Goal: Transaction & Acquisition: Purchase product/service

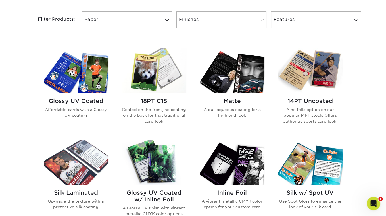
click at [152, 98] on h2 "18PT C1S" at bounding box center [154, 100] width 64 height 7
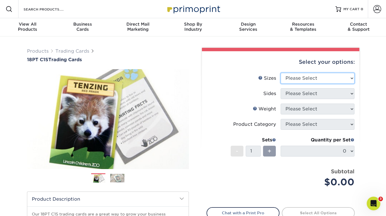
click at [315, 75] on select "Please Select 2.5" x 3.5"" at bounding box center [318, 78] width 74 height 11
select select "2.50x3.50"
click at [281, 73] on select "Please Select 2.5" x 3.5"" at bounding box center [318, 78] width 74 height 11
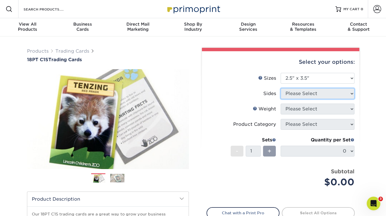
click at [297, 97] on select "Please Select" at bounding box center [318, 93] width 74 height 11
select select "13abbda7-1d64-4f25-8bb2-c179b224825d"
click at [281, 88] on select "Please Select Print Both Sides Print Front Only" at bounding box center [318, 93] width 74 height 11
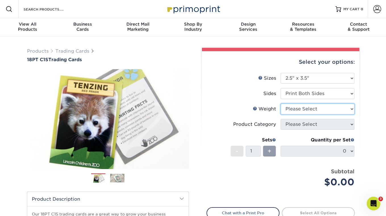
click at [296, 111] on select "Please Select 18PT C1S" at bounding box center [318, 108] width 74 height 11
select select "18PTC1S"
click at [281, 103] on select "Please Select 18PT C1S" at bounding box center [318, 108] width 74 height 11
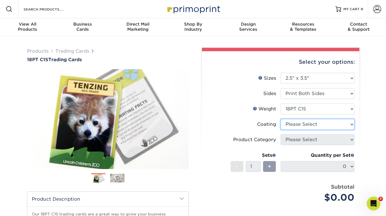
click at [296, 124] on select at bounding box center [318, 124] width 74 height 11
select select "1e8116af-acfc-44b1-83dc-8181aa338834"
click at [281, 119] on select at bounding box center [318, 124] width 74 height 11
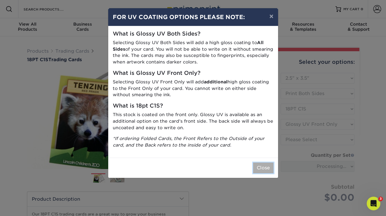
click at [267, 167] on button "Close" at bounding box center [263, 167] width 20 height 11
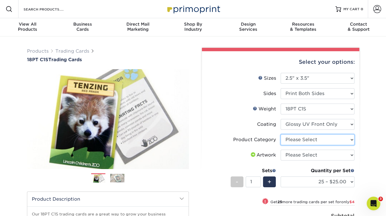
click at [312, 139] on select "Please Select Trading Cards" at bounding box center [318, 139] width 74 height 11
select select "c2f9bce9-36c2-409d-b101-c29d9d031e18"
click at [281, 134] on select "Please Select Trading Cards" at bounding box center [318, 139] width 74 height 11
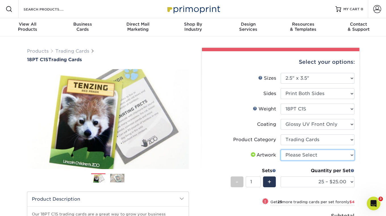
click at [302, 154] on select "Please Select I will upload files I need a design - $100" at bounding box center [318, 154] width 74 height 11
select select "upload"
click at [281, 149] on select "Please Select I will upload files I need a design - $100" at bounding box center [318, 154] width 74 height 11
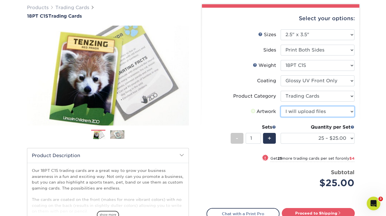
scroll to position [48, 0]
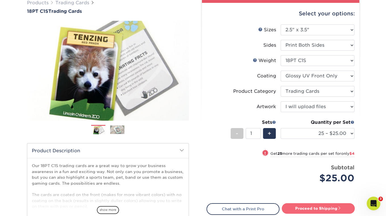
click at [315, 209] on link "Proceed to Shipping" at bounding box center [318, 208] width 73 height 10
type input "Set 1"
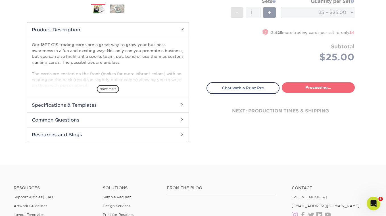
select select "08588386-0599-420e-8c79-4535039915a0"
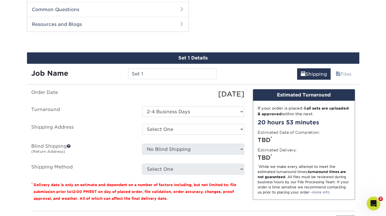
scroll to position [282, 0]
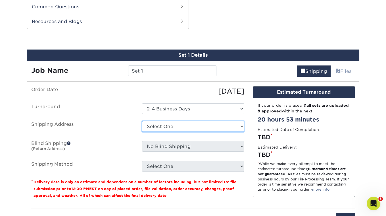
click at [199, 121] on select "Select One + Add New Address - Login" at bounding box center [193, 126] width 102 height 11
select select "newaddress"
click at [142, 121] on select "Select One + Add New Address - Login" at bounding box center [193, 126] width 102 height 11
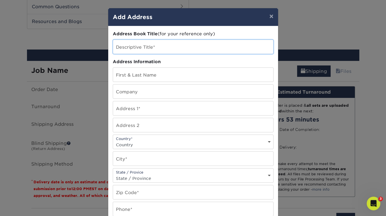
click at [156, 51] on input "text" at bounding box center [193, 47] width 160 height 14
type input "[PERSON_NAME] The Cat Presents"
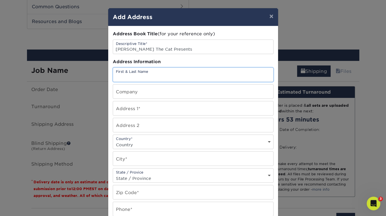
click at [153, 73] on input "text" at bounding box center [193, 75] width 160 height 14
type input "[PERSON_NAME]"
type input "[STREET_ADDRESS]"
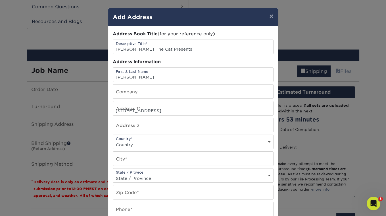
select select "US"
type input "[GEOGRAPHIC_DATA]"
select select "CA"
type input "90042"
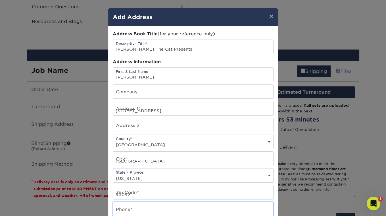
type input "3236836711"
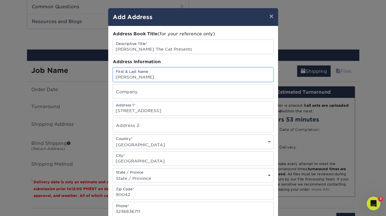
click at [146, 75] on input "[PERSON_NAME]" at bounding box center [193, 75] width 160 height 14
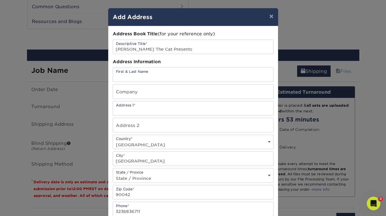
select select
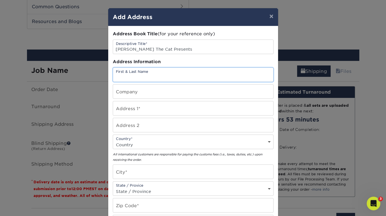
click at [149, 75] on input "text" at bounding box center [193, 75] width 160 height 14
type input "[PERSON_NAME]"
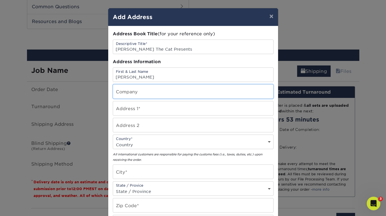
type input "[PERSON_NAME] The Cat Presents"
type input "[STREET_ADDRESS]"
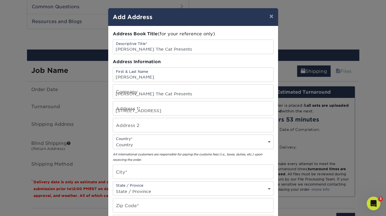
select select "US"
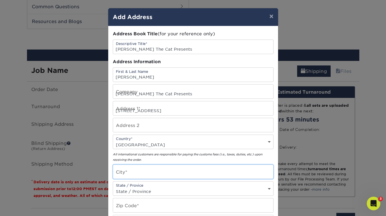
type input "[GEOGRAPHIC_DATA]"
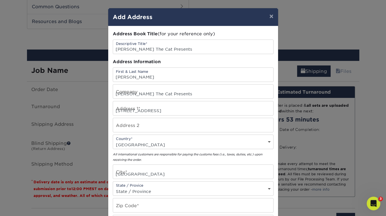
select select "CA"
type input "90042-2438"
type input "3236836711"
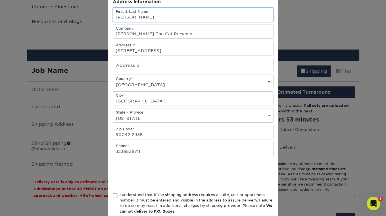
scroll to position [90, 0]
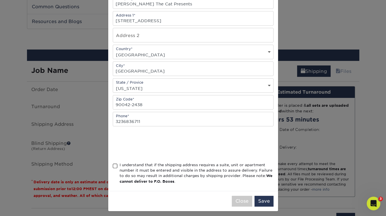
click at [115, 163] on span at bounding box center [115, 165] width 5 height 5
click at [0, 0] on input "I understand that if the shipping address requires a suite, unit or apartment n…" at bounding box center [0, 0] width 0 height 0
click at [262, 196] on button "Save" at bounding box center [263, 200] width 19 height 11
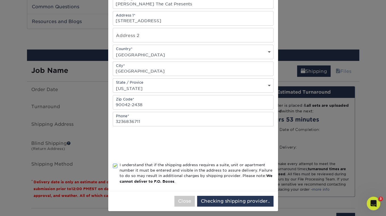
scroll to position [0, 0]
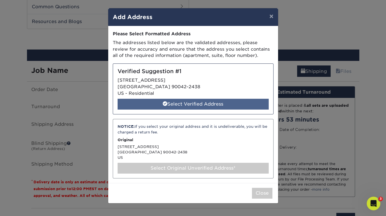
click at [222, 102] on div "Select Verified Address" at bounding box center [193, 104] width 151 height 11
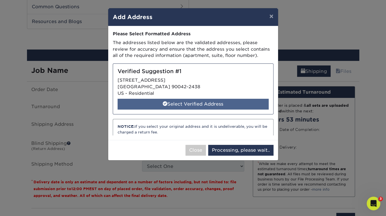
select select "286166"
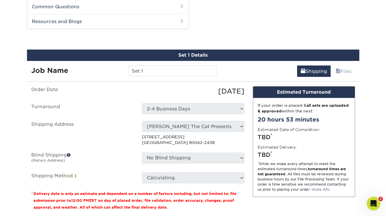
scroll to position [306, 0]
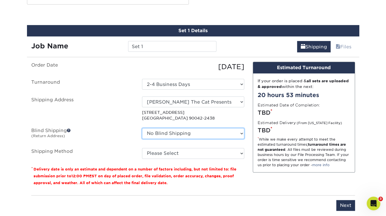
click at [229, 133] on select "No Blind Shipping + Add New Address" at bounding box center [193, 133] width 102 height 11
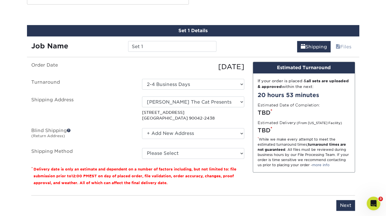
click at [142, 128] on select "No Blind Shipping + Add New Address" at bounding box center [193, 133] width 102 height 11
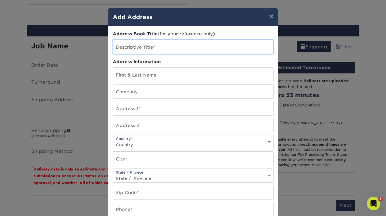
click at [164, 47] on input "text" at bounding box center [193, 47] width 160 height 14
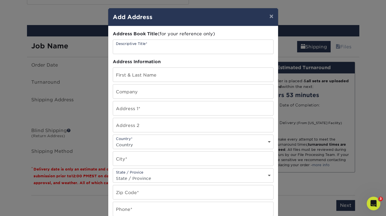
click at [82, 84] on div "× Add Address Address Book Title (for your reference only) Descriptive Title* A…" at bounding box center [193, 108] width 386 height 216
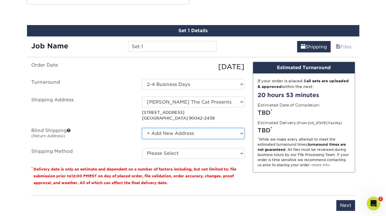
click at [165, 136] on select "No Blind Shipping + Add New Address" at bounding box center [193, 133] width 102 height 11
select select "-1"
click at [142, 128] on select "No Blind Shipping + Add New Address" at bounding box center [193, 133] width 102 height 11
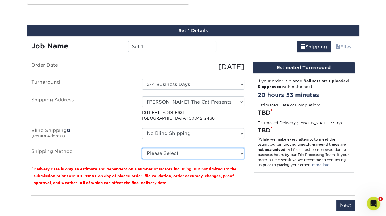
click at [165, 154] on select "Please Select 3 Day Shipping Service (+$16.70) Ground Shipping (+$16.92) 2 Day …" at bounding box center [193, 153] width 102 height 11
select select "03"
click at [142, 148] on select "Please Select 3 Day Shipping Service (+$16.70) Ground Shipping (+$16.92) 2 Day …" at bounding box center [193, 153] width 102 height 11
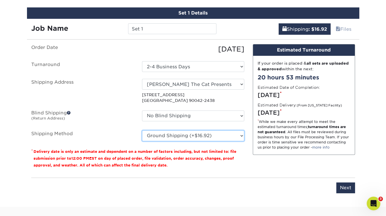
scroll to position [330, 0]
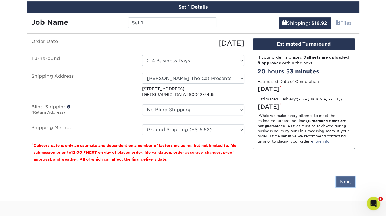
click at [345, 178] on input "Next" at bounding box center [345, 181] width 19 height 11
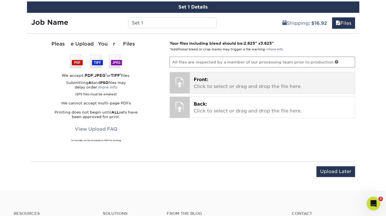
click at [203, 77] on span "Front:" at bounding box center [201, 79] width 14 height 5
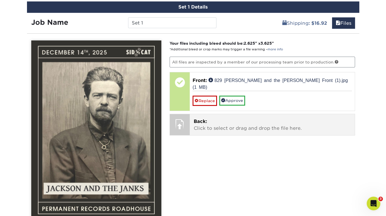
click at [200, 118] on span "Back:" at bounding box center [200, 120] width 13 height 5
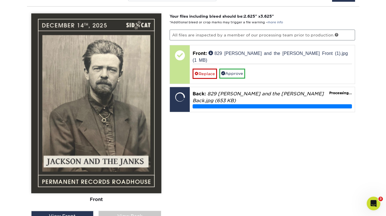
scroll to position [393, 0]
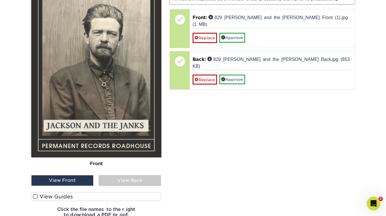
click at [36, 193] on span at bounding box center [35, 195] width 5 height 5
click at [0, 0] on input "View Guides" at bounding box center [0, 0] width 0 height 0
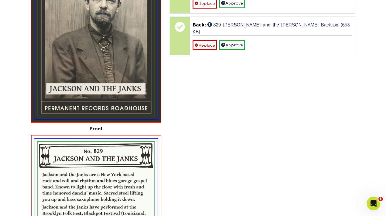
scroll to position [375, 0]
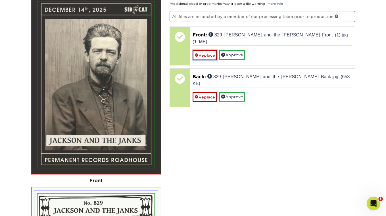
click at [201, 50] on link "Replace" at bounding box center [205, 55] width 24 height 10
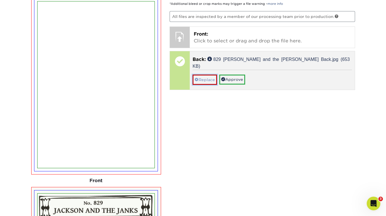
click at [203, 74] on link "Replace" at bounding box center [205, 79] width 24 height 10
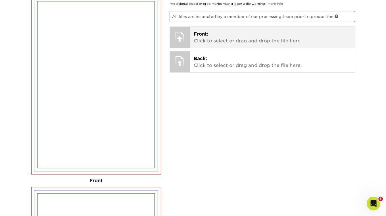
click at [199, 28] on div "Front: Click to select or drag and drop the file here. Choose file 829 [PERSON_…" at bounding box center [272, 37] width 165 height 21
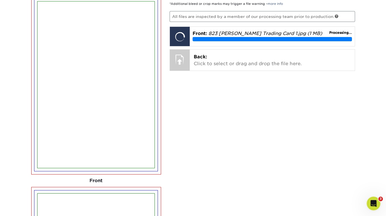
scroll to position [325, 0]
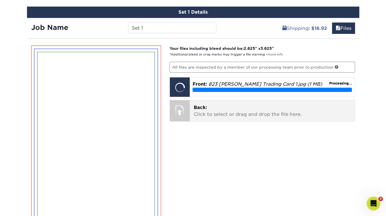
click at [203, 109] on p "Back: Click to select or drag and drop the file here." at bounding box center [272, 111] width 157 height 14
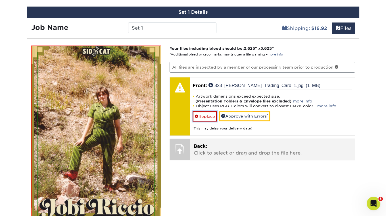
click at [204, 114] on link "Replace" at bounding box center [205, 116] width 24 height 10
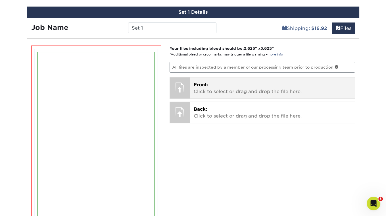
click at [204, 84] on span "Front:" at bounding box center [201, 84] width 14 height 5
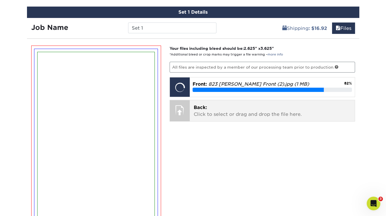
click at [200, 105] on span "Back:" at bounding box center [200, 107] width 13 height 5
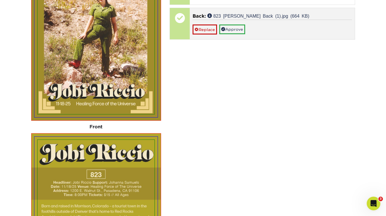
scroll to position [438, 0]
